Goal: Contribute content

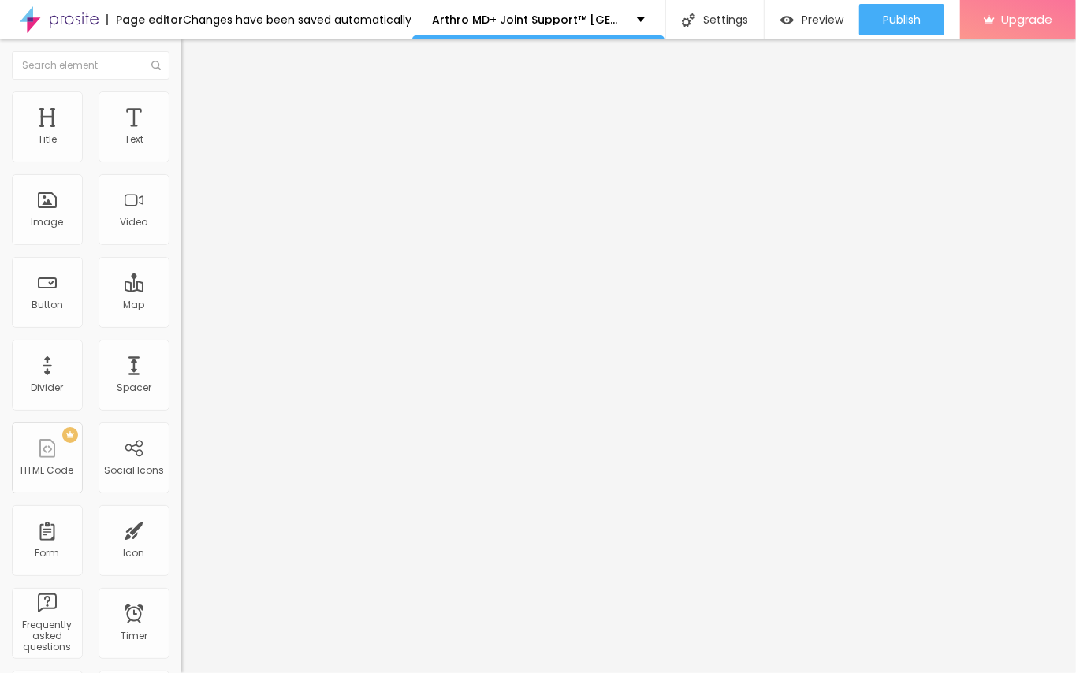
click at [181, 136] on span "Add image" at bounding box center [213, 128] width 65 height 13
click at [193, 61] on img "button" at bounding box center [199, 57] width 13 height 13
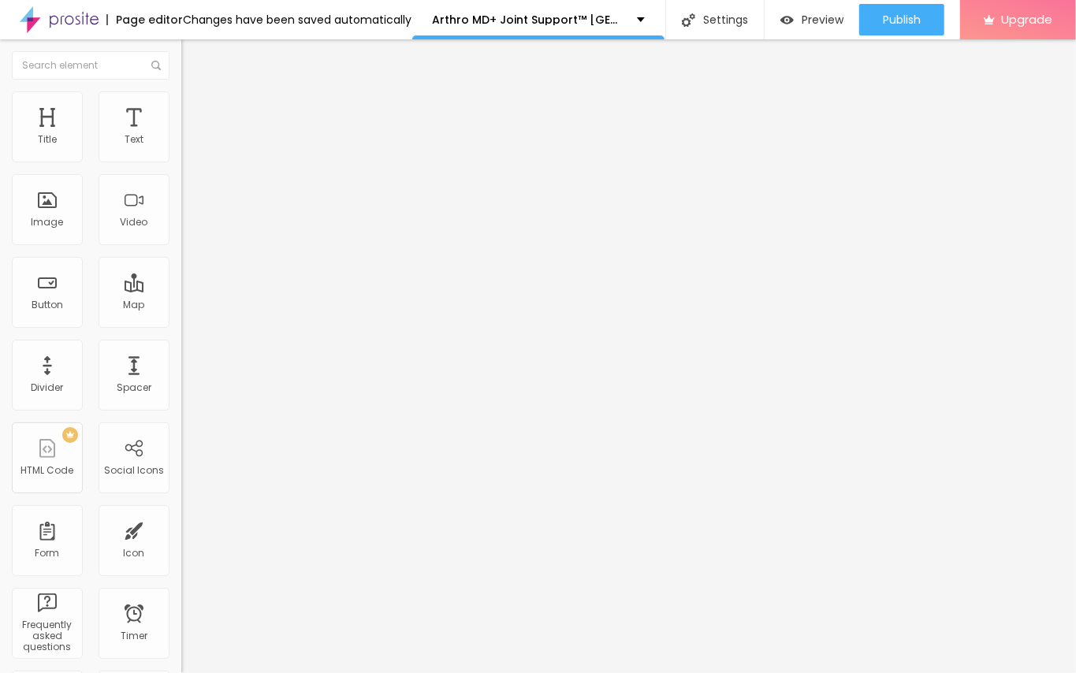
click at [193, 63] on div "Edit Title" at bounding box center [228, 57] width 71 height 13
click at [193, 54] on img "button" at bounding box center [199, 57] width 13 height 13
click at [193, 51] on img "button" at bounding box center [199, 57] width 13 height 13
click at [193, 51] on div "Edit Title" at bounding box center [228, 57] width 71 height 13
click at [181, 47] on button "Edit Title" at bounding box center [271, 57] width 181 height 36
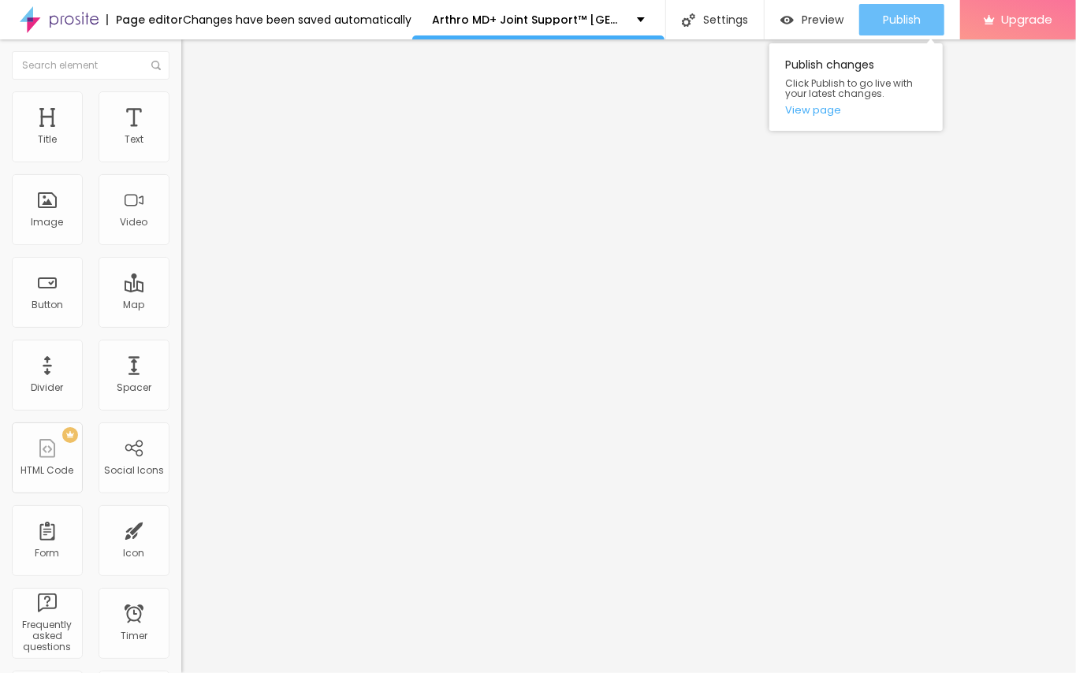
click at [902, 19] on span "Publish" at bounding box center [902, 19] width 38 height 13
